Goal: Information Seeking & Learning: Learn about a topic

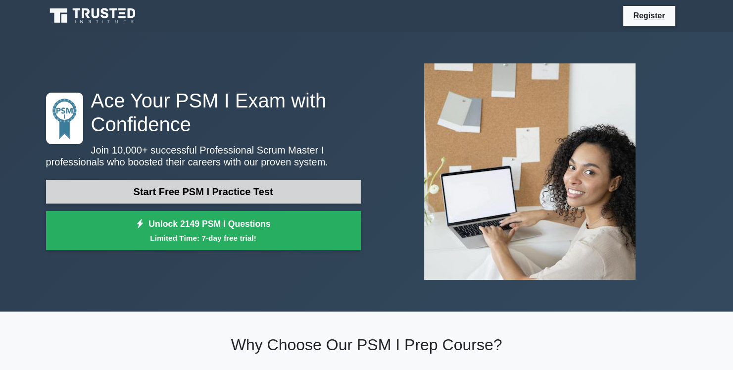
scroll to position [133, 0]
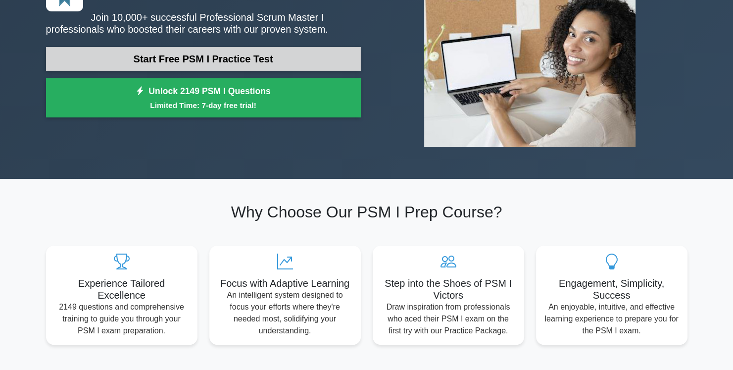
click at [286, 58] on link "Start Free PSM I Practice Test" at bounding box center [203, 59] width 315 height 24
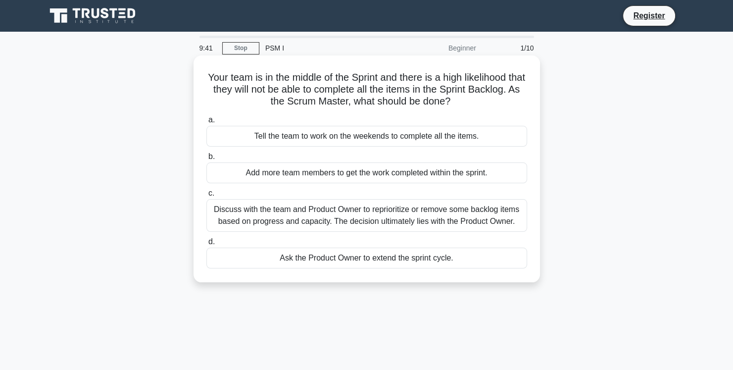
click at [304, 217] on div "Discuss with the team and Product Owner to reprioritize or remove some backlog …" at bounding box center [366, 215] width 321 height 33
click at [206, 197] on input "c. Discuss with the team and Product Owner to reprioritize or remove some backl…" at bounding box center [206, 193] width 0 height 6
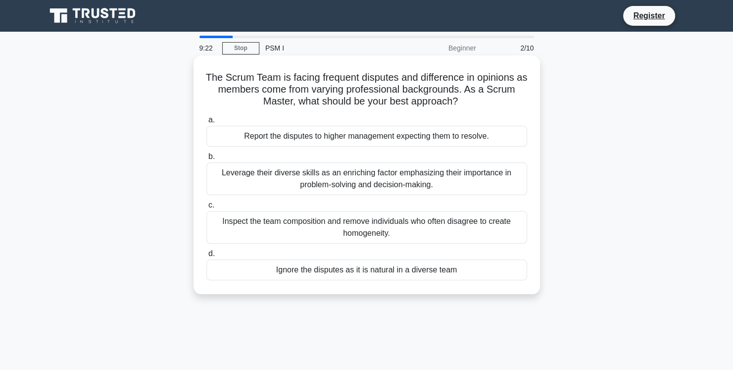
click at [323, 171] on div "Leverage their diverse skills as an enriching factor emphasizing their importan…" at bounding box center [366, 178] width 321 height 33
click at [206, 160] on input "b. Leverage their diverse skills as an enriching factor emphasizing their impor…" at bounding box center [206, 156] width 0 height 6
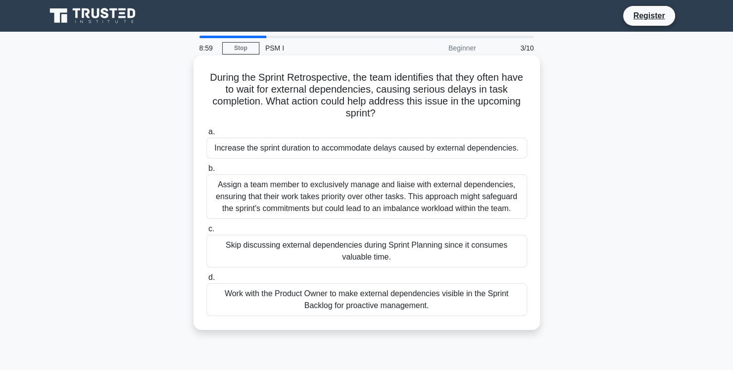
click at [357, 316] on div "Work with the Product Owner to make external dependencies visible in the Sprint…" at bounding box center [366, 299] width 321 height 33
click at [206, 281] on input "d. Work with the Product Owner to make external dependencies visible in the Spr…" at bounding box center [206, 277] width 0 height 6
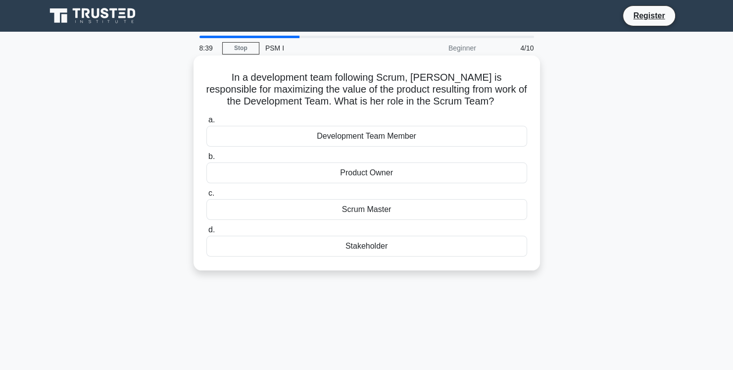
click at [394, 165] on div "Product Owner" at bounding box center [366, 172] width 321 height 21
click at [206, 160] on input "b. Product Owner" at bounding box center [206, 156] width 0 height 6
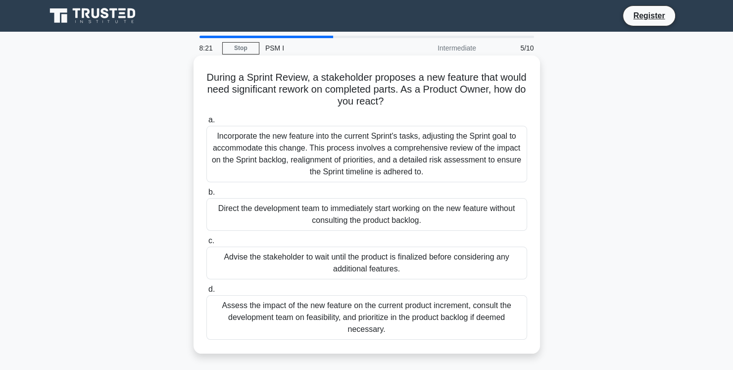
click at [389, 317] on div "Assess the impact of the new feature on the current product increment, consult …" at bounding box center [366, 317] width 321 height 45
click at [206, 293] on input "d. Assess the impact of the new feature on the current product increment, consu…" at bounding box center [206, 289] width 0 height 6
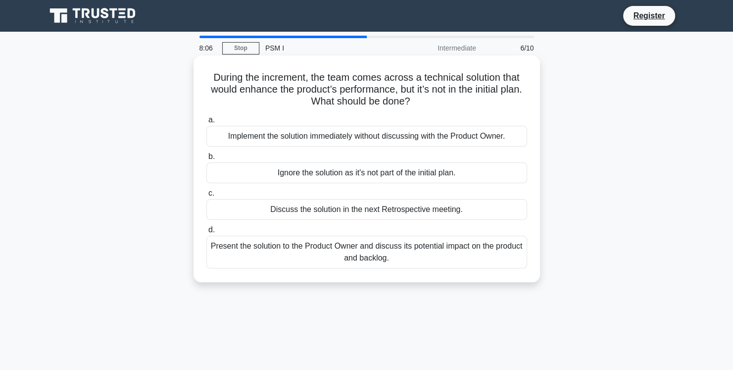
click at [396, 263] on div "Present the solution to the Product Owner and discuss its potential impact on t…" at bounding box center [366, 252] width 321 height 33
click at [206, 233] on input "d. Present the solution to the Product Owner and discuss its potential impact o…" at bounding box center [206, 230] width 0 height 6
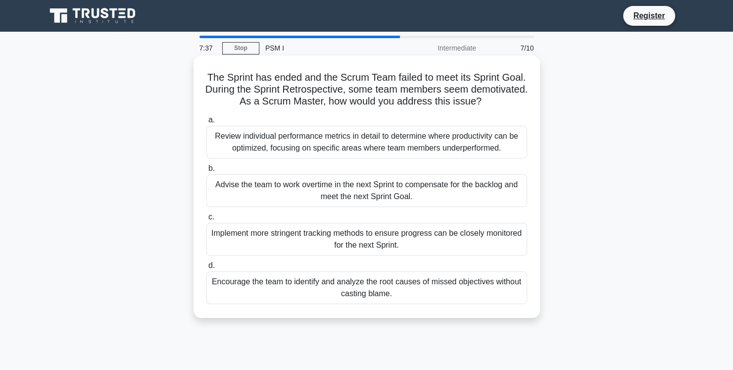
click at [403, 304] on div "Encourage the team to identify and analyze the root causes of missed objectives…" at bounding box center [366, 287] width 321 height 33
click at [206, 269] on input "d. Encourage the team to identify and analyze the root causes of missed objecti…" at bounding box center [206, 265] width 0 height 6
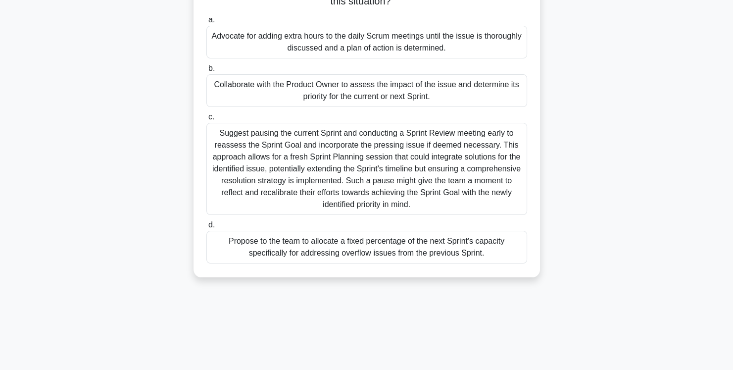
scroll to position [133, 0]
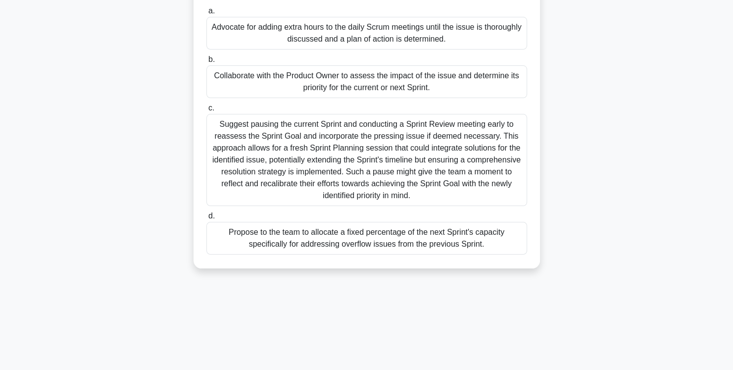
click at [270, 243] on div "Propose to the team to allocate a fixed percentage of the next Sprint's capacit…" at bounding box center [366, 238] width 321 height 33
click at [206, 219] on input "d. Propose to the team to allocate a fixed percentage of the next Sprint's capa…" at bounding box center [206, 216] width 0 height 6
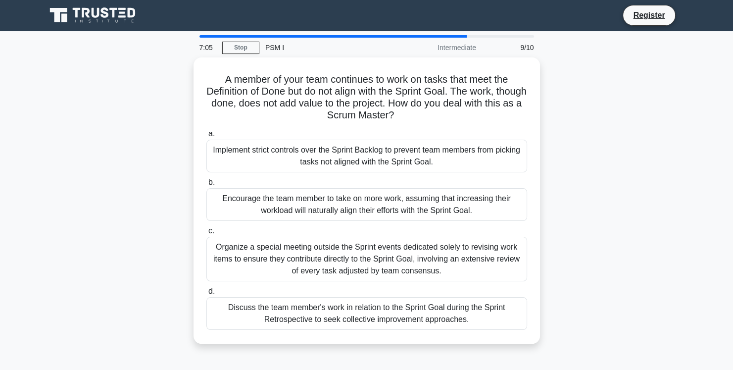
scroll to position [0, 0]
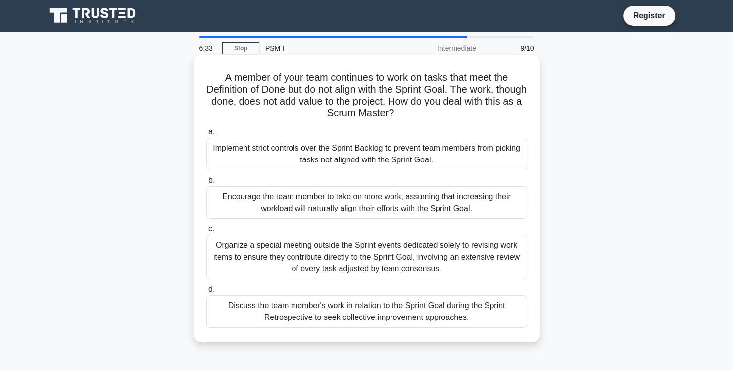
click at [326, 306] on div "Discuss the team member's work in relation to the Sprint Goal during the Sprint…" at bounding box center [366, 311] width 321 height 33
click at [206, 293] on input "d. Discuss the team member's work in relation to the Sprint Goal during the Spr…" at bounding box center [206, 289] width 0 height 6
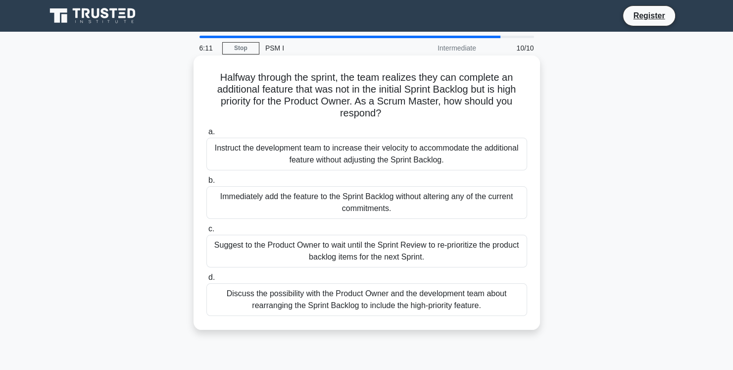
click at [344, 296] on div "Discuss the possibility with the Product Owner and the development team about r…" at bounding box center [366, 299] width 321 height 33
click at [206, 281] on input "d. Discuss the possibility with the Product Owner and the development team abou…" at bounding box center [206, 277] width 0 height 6
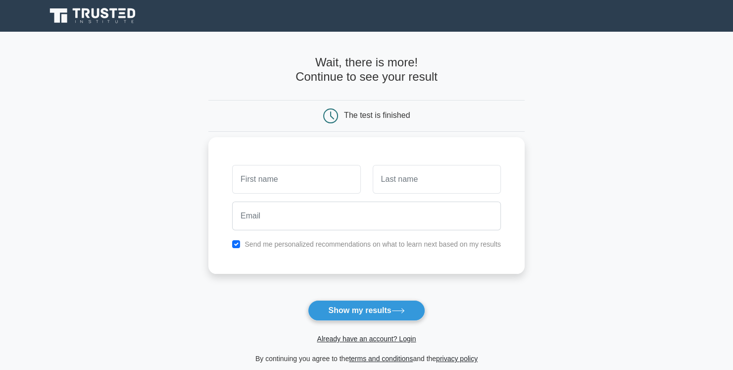
click at [282, 243] on label "Send me personalized recommendations on what to learn next based on my results" at bounding box center [373, 244] width 256 height 8
click at [232, 245] on input "checkbox" at bounding box center [236, 244] width 8 height 8
checkbox input "false"
click at [375, 307] on button "Show my results" at bounding box center [366, 310] width 117 height 21
type input "[PERSON_NAME]"
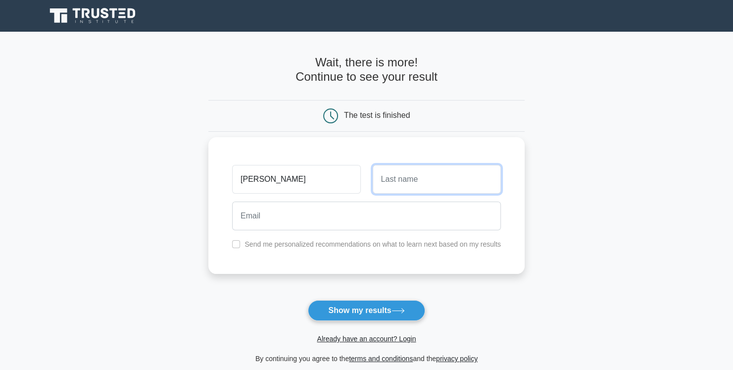
click at [453, 168] on input "text" at bounding box center [437, 179] width 128 height 29
click at [376, 309] on button "Show my results" at bounding box center [366, 310] width 117 height 21
type input "[PERSON_NAME]"
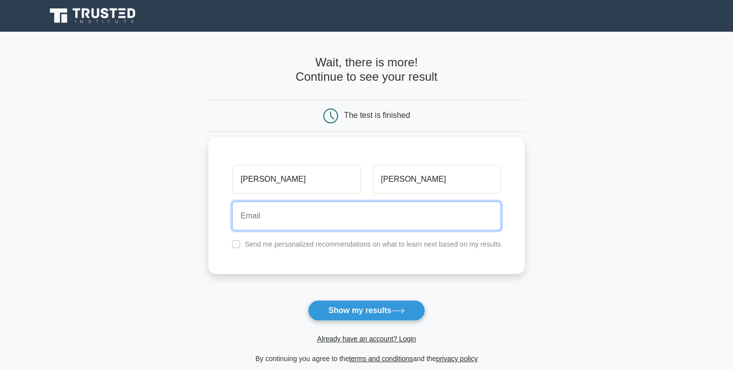
click at [373, 211] on input "email" at bounding box center [366, 216] width 269 height 29
click at [352, 209] on input "email" at bounding box center [366, 216] width 269 height 29
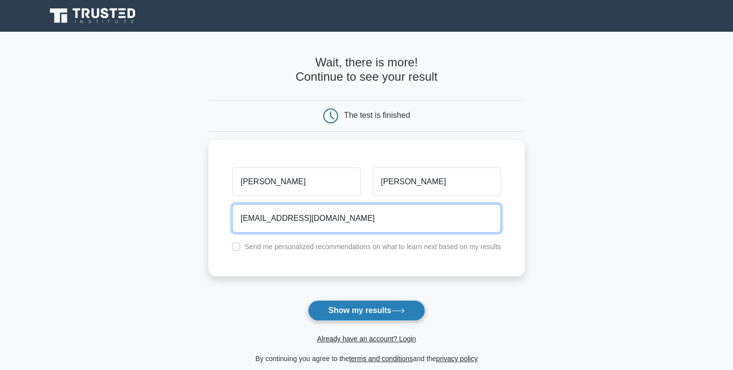
type input "miryammamdouh3@gmail.com"
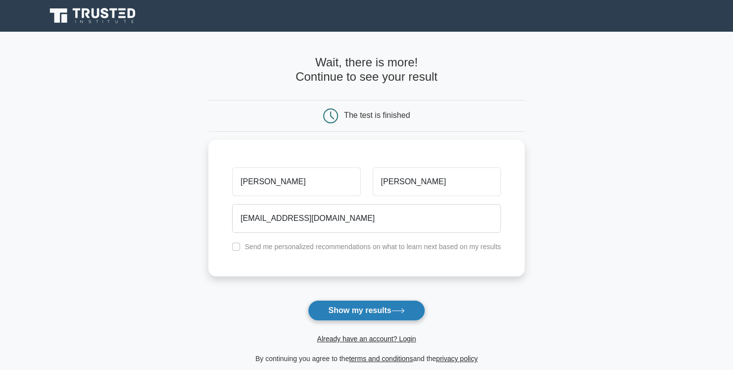
click at [366, 305] on button "Show my results" at bounding box center [366, 310] width 117 height 21
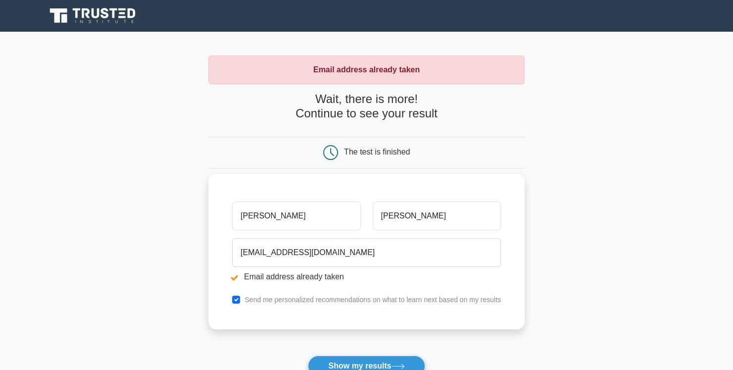
click at [245, 298] on label "Send me personalized recommendations on what to learn next based on my results" at bounding box center [373, 300] width 256 height 8
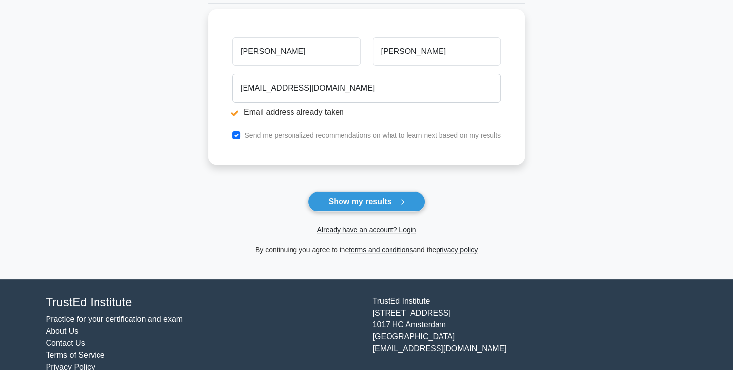
scroll to position [182, 0]
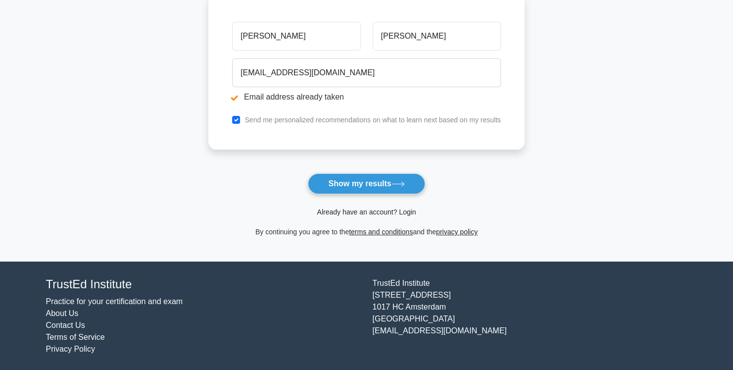
click at [372, 211] on link "Already have an account? Login" at bounding box center [366, 212] width 99 height 8
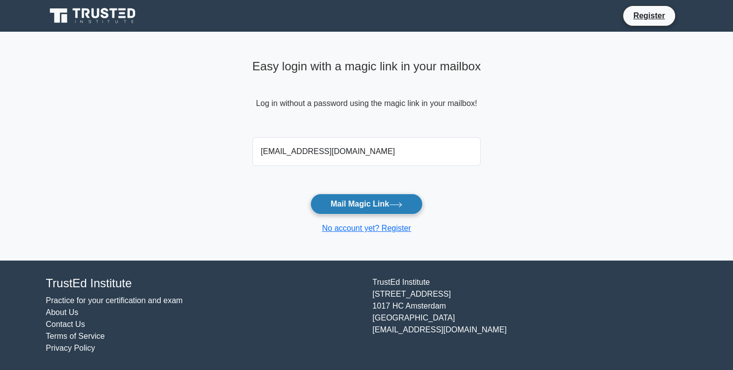
type input "[EMAIL_ADDRESS][DOMAIN_NAME]"
click at [348, 201] on button "Mail Magic Link" at bounding box center [366, 204] width 112 height 21
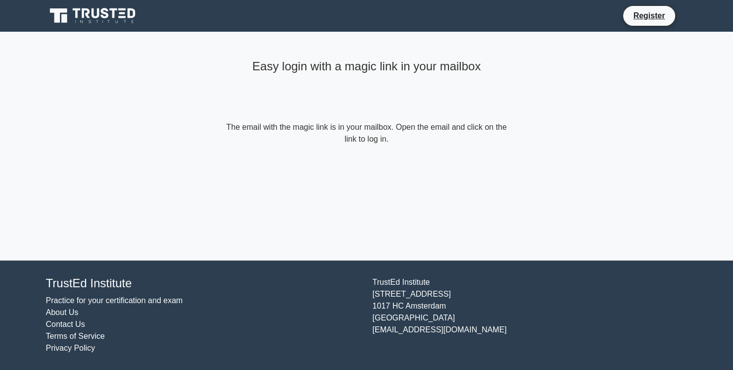
click at [336, 140] on form "The email with the magic link is in your mailbox. Open the email and click on t…" at bounding box center [366, 133] width 285 height 24
click at [405, 134] on form "The email with the magic link is in your mailbox. Open the email and click on t…" at bounding box center [366, 133] width 285 height 24
